Goal: Subscribe to service/newsletter

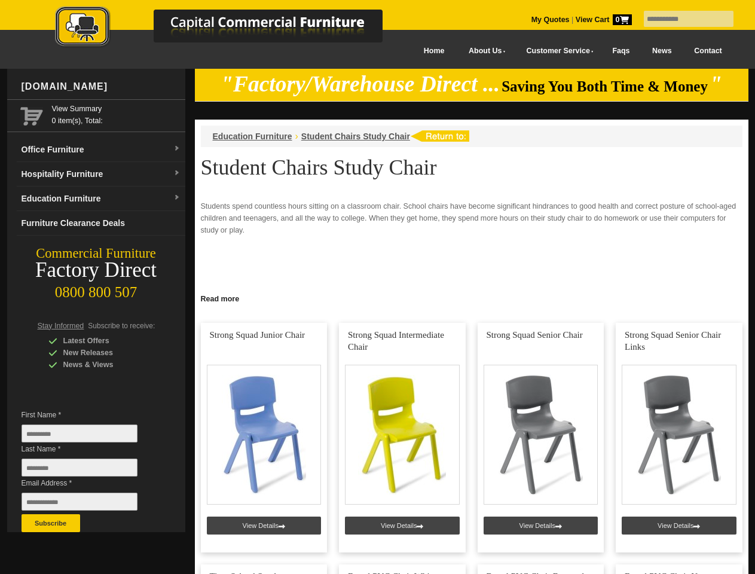
click at [681, 19] on input "text" at bounding box center [689, 19] width 90 height 16
click at [88, 470] on input "Last Name *" at bounding box center [80, 467] width 116 height 18
click at [51, 523] on button "Subscribe" at bounding box center [51, 523] width 59 height 18
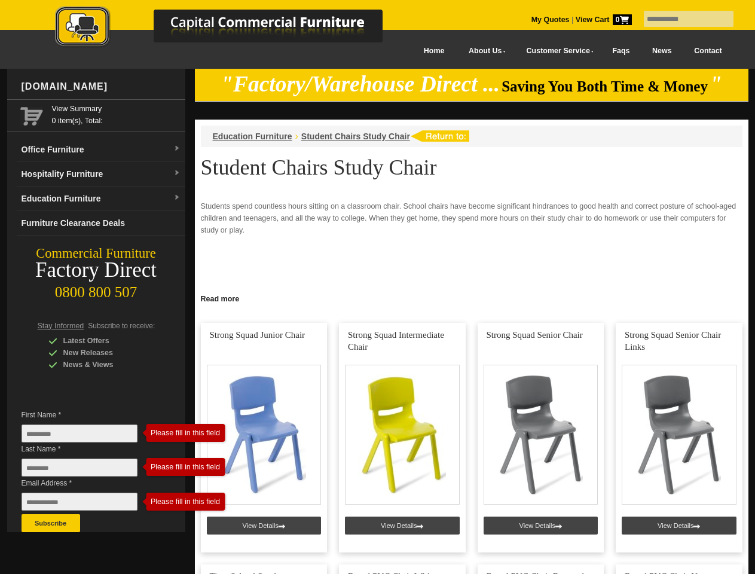
click at [472, 298] on link "Read more" at bounding box center [471, 297] width 553 height 15
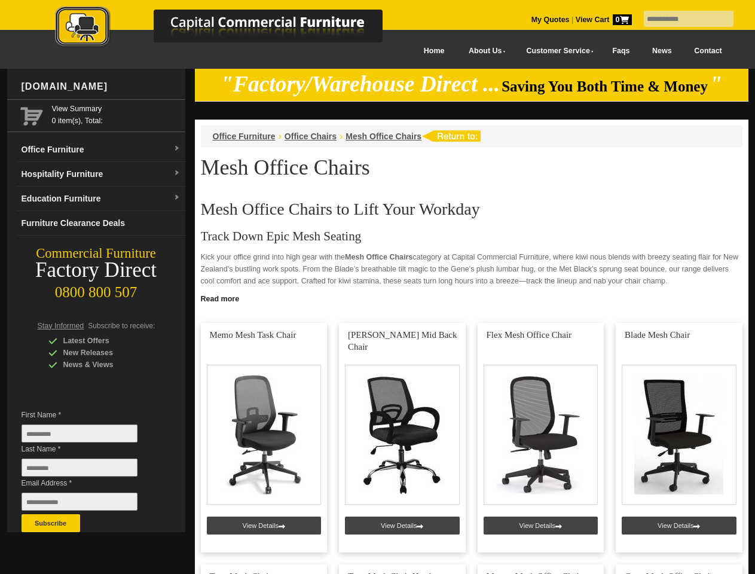
click at [681, 19] on input "text" at bounding box center [689, 19] width 90 height 16
click at [88, 470] on input "Last Name *" at bounding box center [80, 467] width 116 height 18
click at [51, 523] on button "Subscribe" at bounding box center [51, 523] width 59 height 18
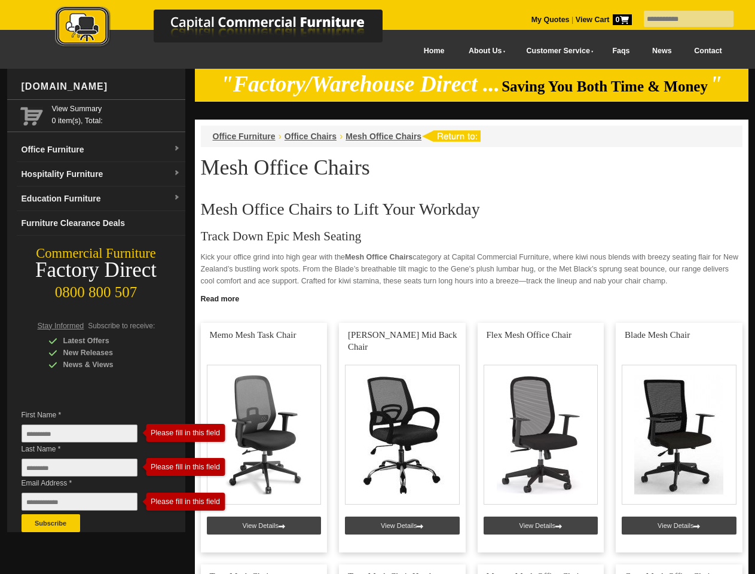
click at [472, 298] on link "Read more" at bounding box center [471, 297] width 553 height 15
